Goal: Navigation & Orientation: Find specific page/section

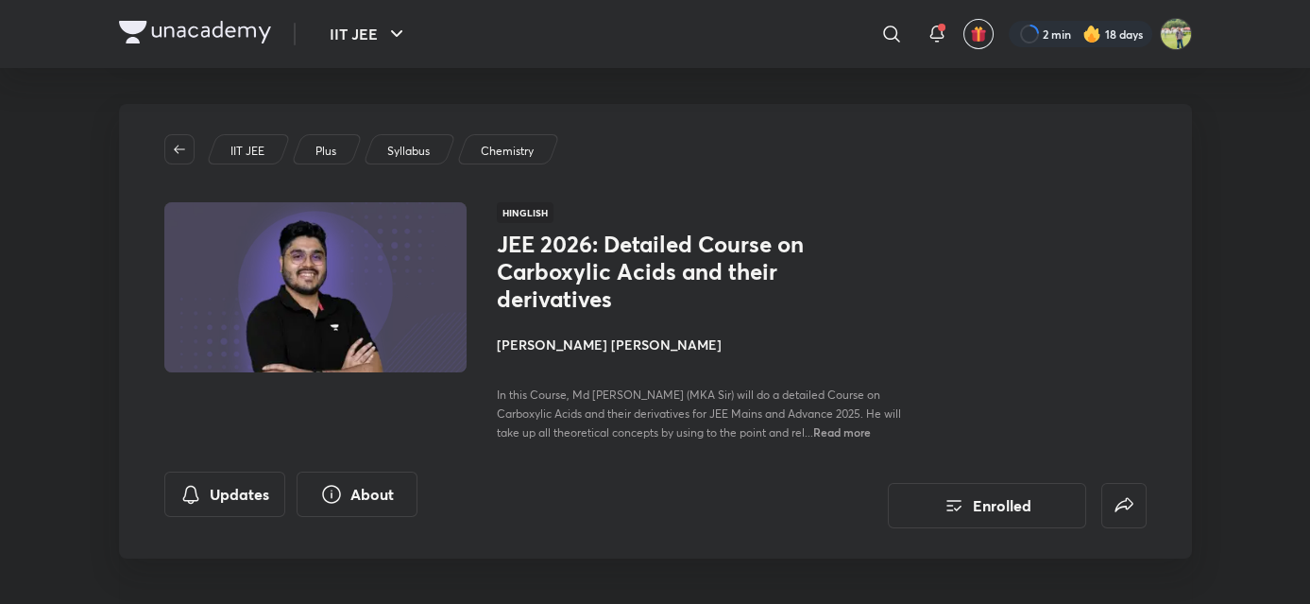
click at [246, 48] on div "IIT JEE ​ 2 min 18 days" at bounding box center [655, 34] width 1073 height 68
click at [243, 39] on img at bounding box center [195, 32] width 152 height 23
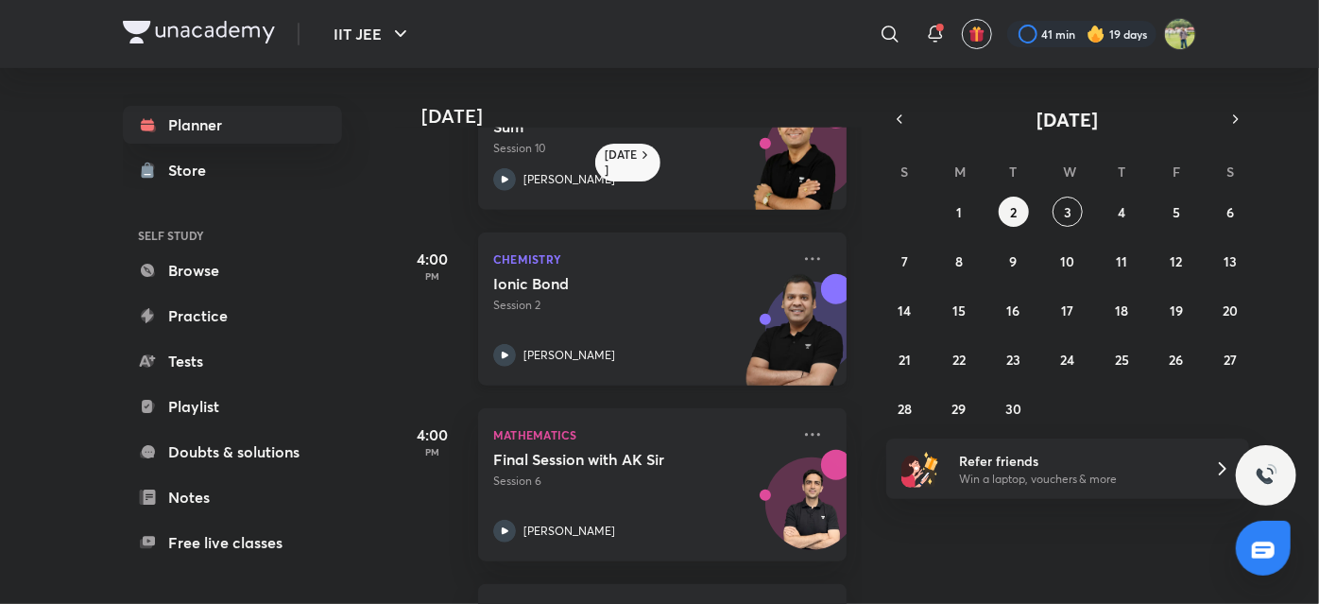
scroll to position [783, 0]
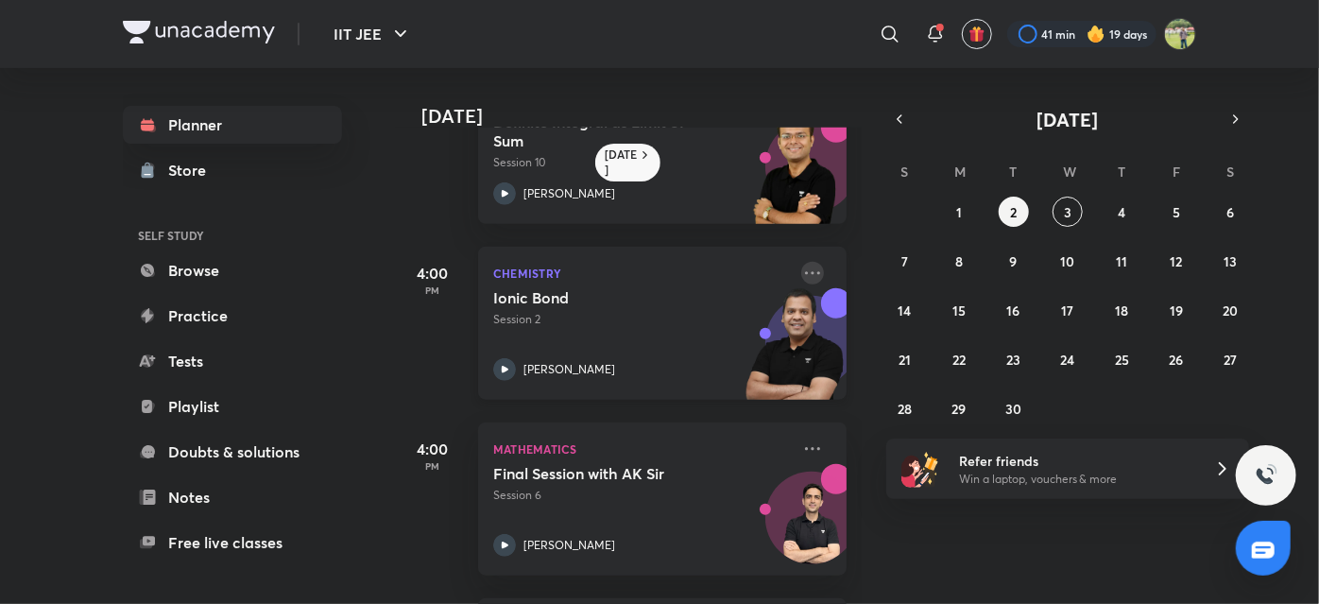
click at [801, 275] on icon at bounding box center [812, 273] width 23 height 23
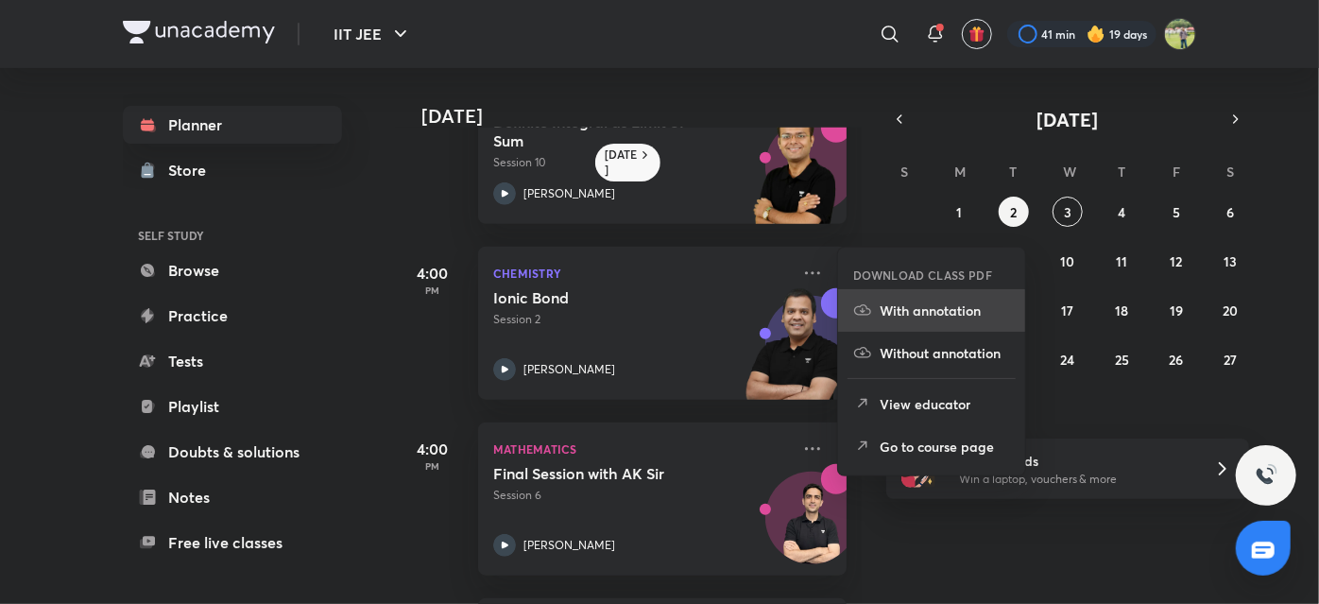
click at [895, 302] on p "With annotation" at bounding box center [944, 310] width 130 height 20
